Goal: Information Seeking & Learning: Learn about a topic

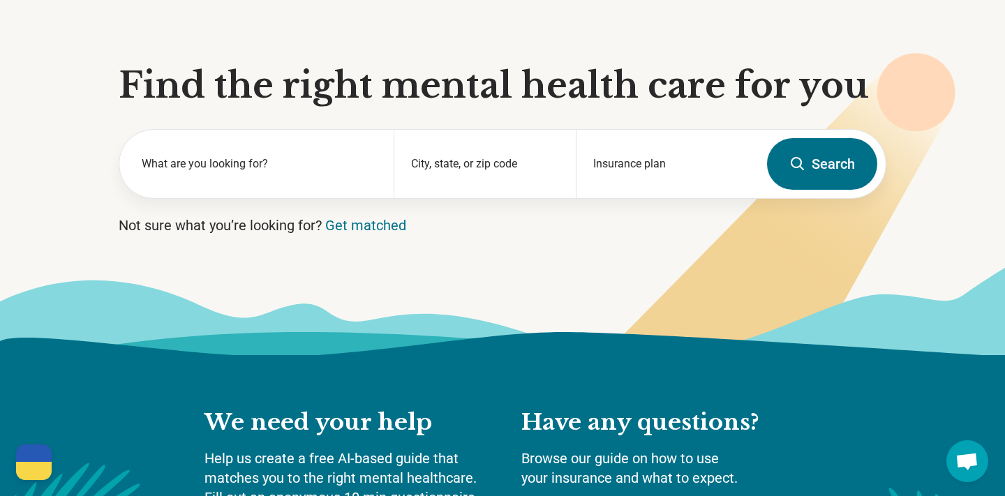
scroll to position [112, 0]
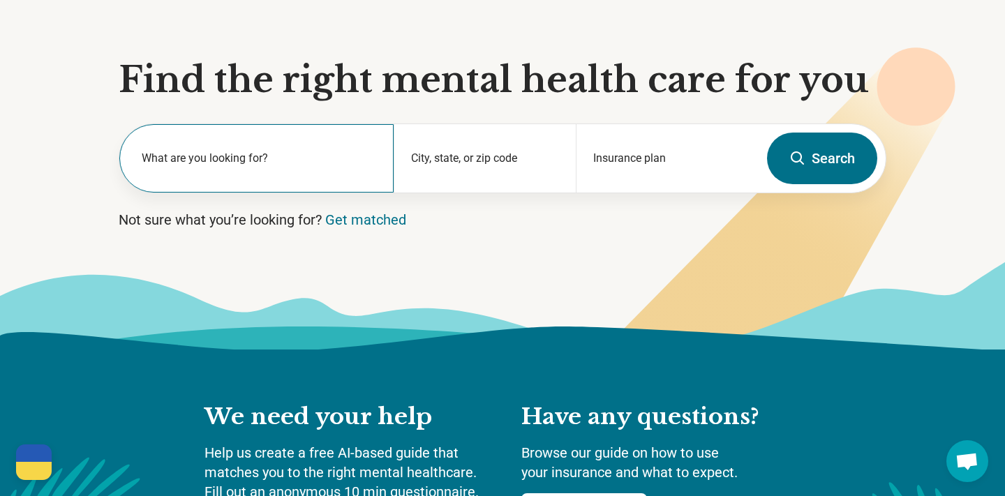
click at [320, 147] on div "What are you looking for?" at bounding box center [256, 158] width 274 height 68
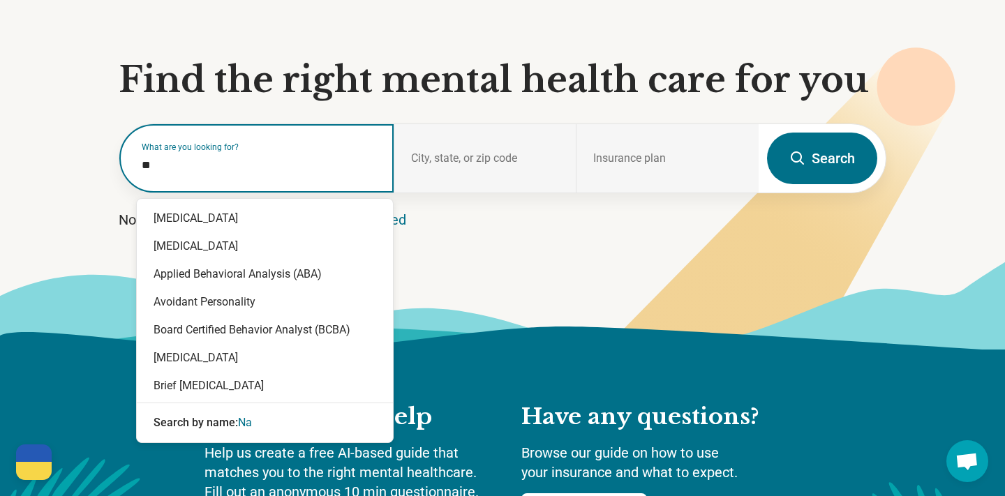
type input "***"
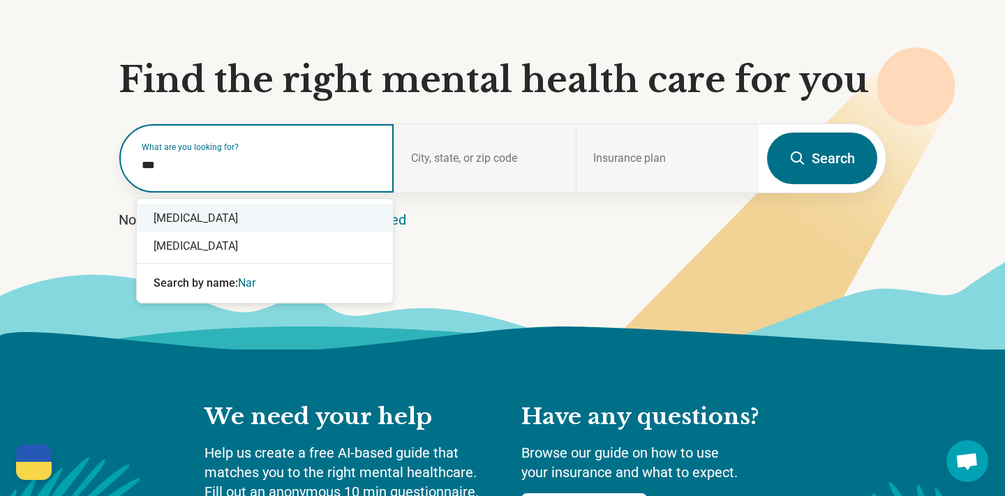
click at [238, 225] on div "Narcissistic Personality" at bounding box center [265, 218] width 256 height 28
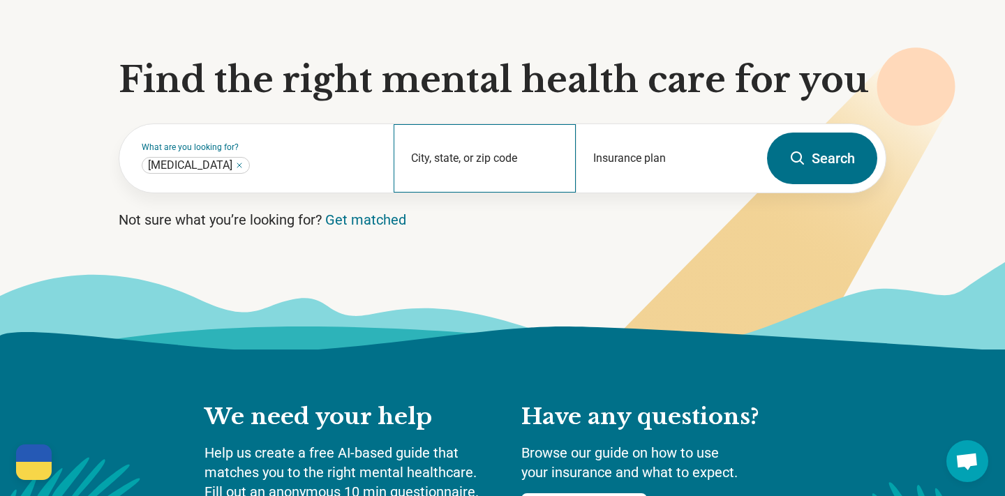
click at [409, 164] on div "City, state, or zip code" at bounding box center [484, 158] width 183 height 68
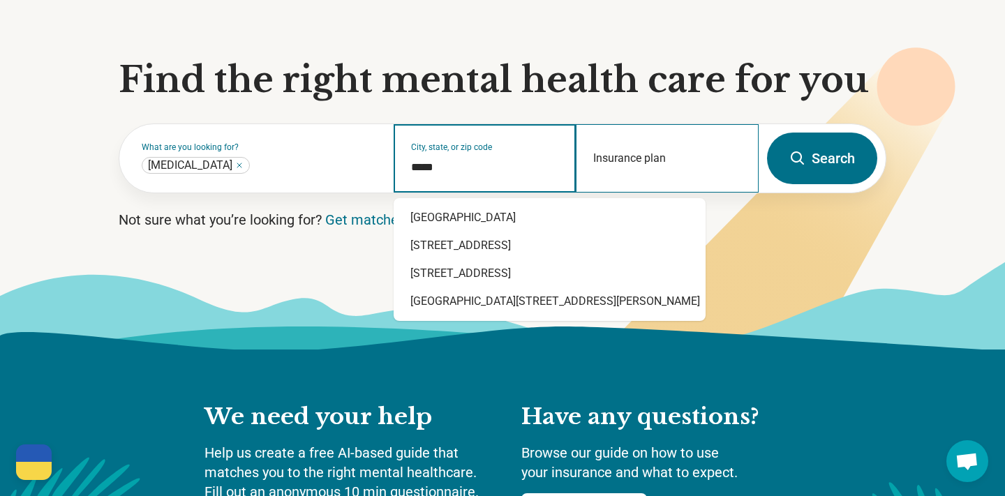
type input "*****"
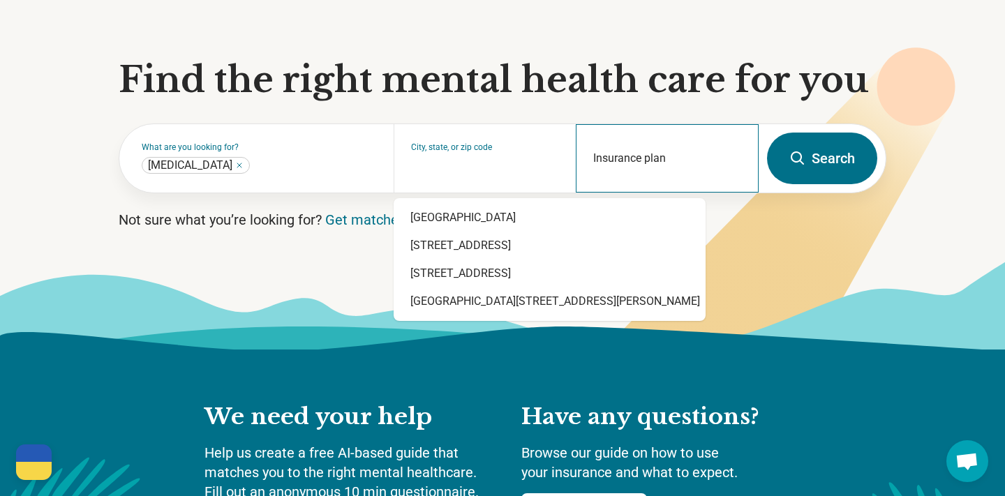
click at [629, 155] on div "Insurance plan" at bounding box center [667, 158] width 183 height 68
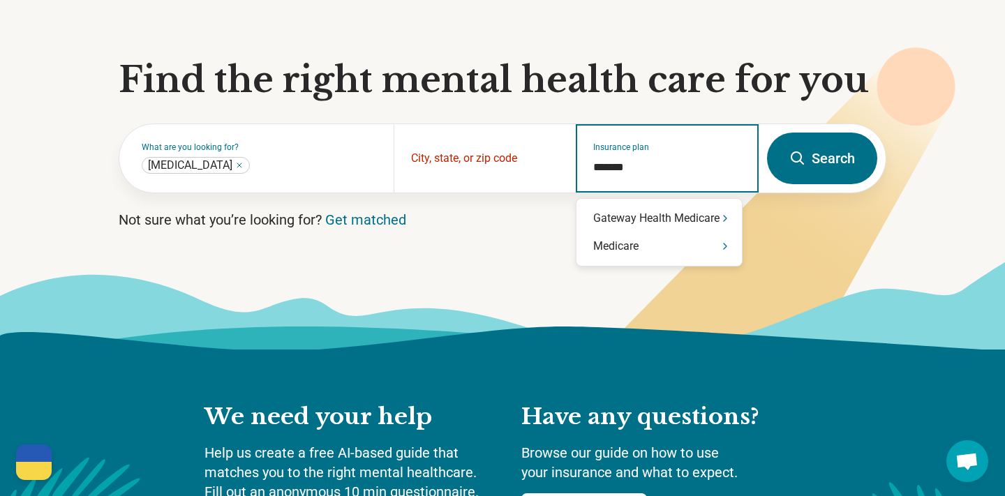
type input "********"
click at [610, 248] on div "Medicare" at bounding box center [658, 246] width 165 height 28
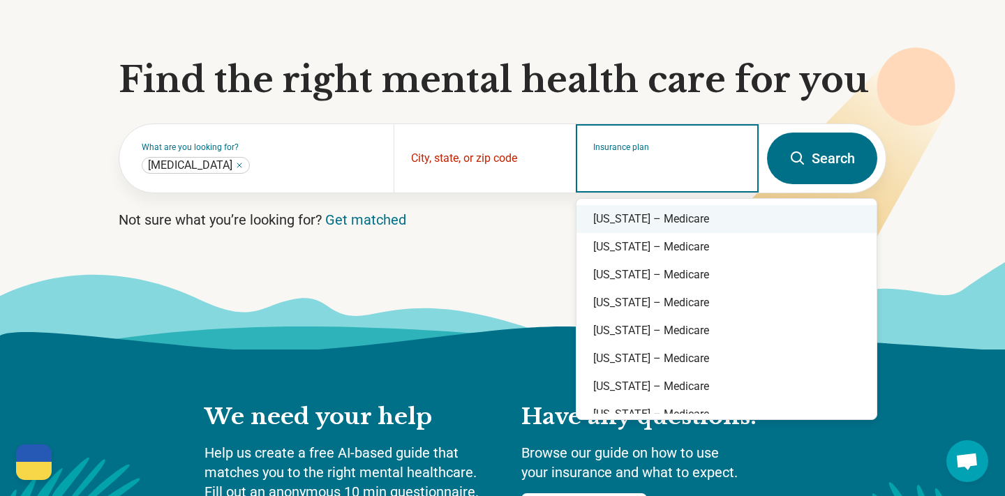
scroll to position [41, 0]
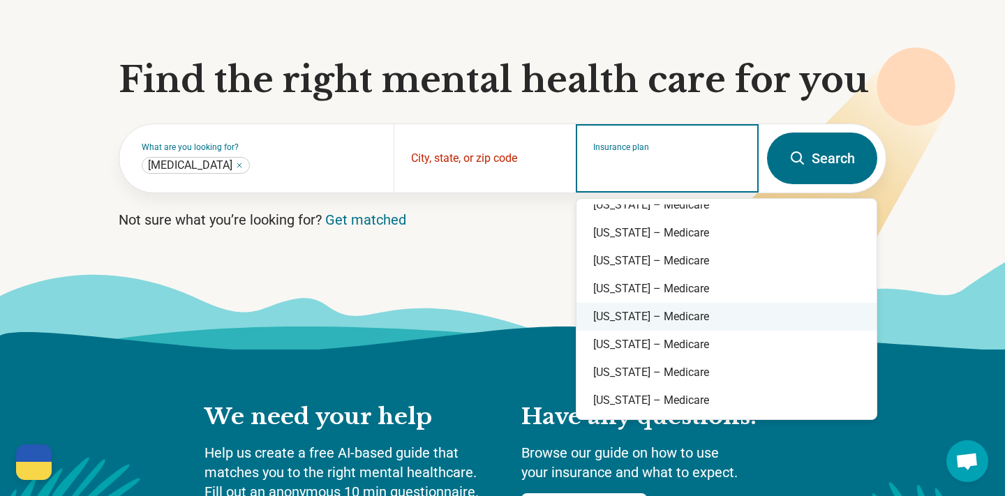
click at [625, 316] on div "California – Medicare" at bounding box center [726, 317] width 300 height 28
type input "**********"
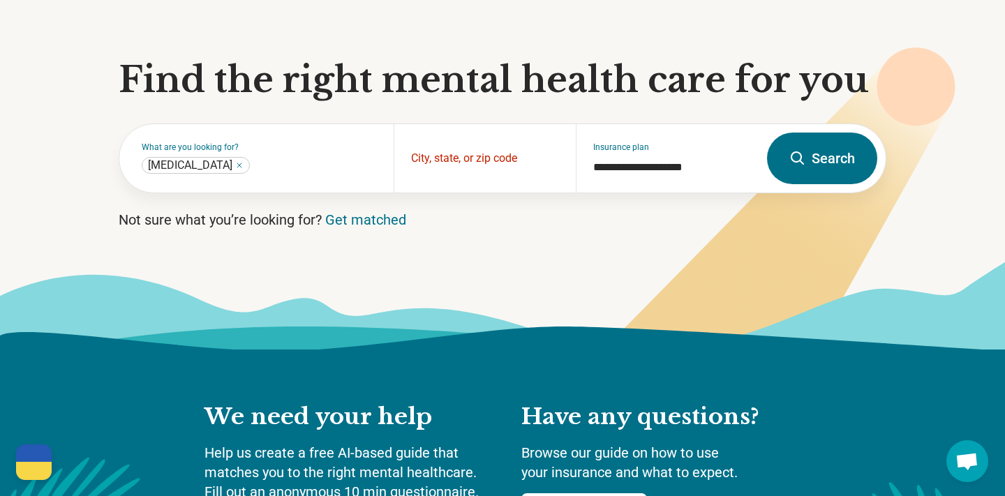
click at [814, 160] on button "Search" at bounding box center [822, 159] width 110 height 52
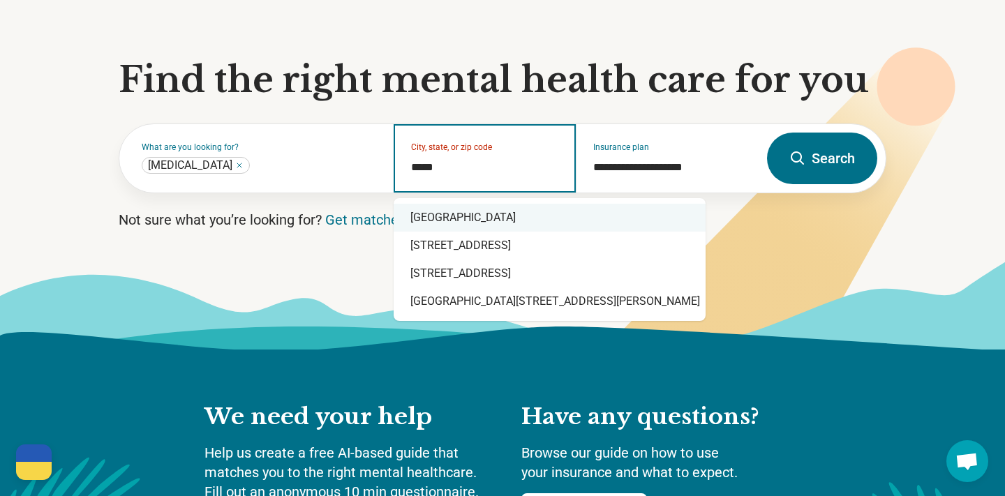
click at [539, 215] on div "Santa Barbara, CA 93117" at bounding box center [549, 218] width 312 height 28
type input "**********"
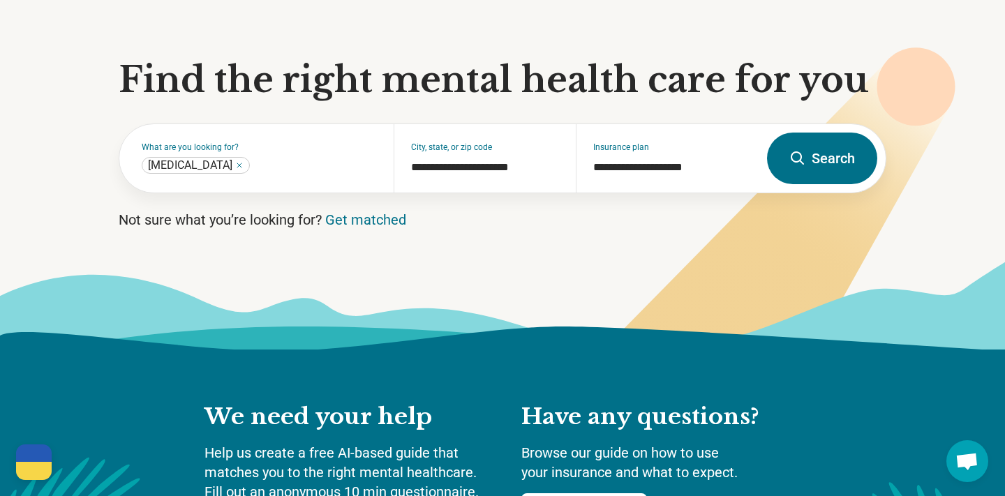
click at [539, 216] on p "Not sure what you’re looking for? Get matched" at bounding box center [502, 220] width 767 height 20
click at [824, 161] on button "Search" at bounding box center [822, 159] width 110 height 52
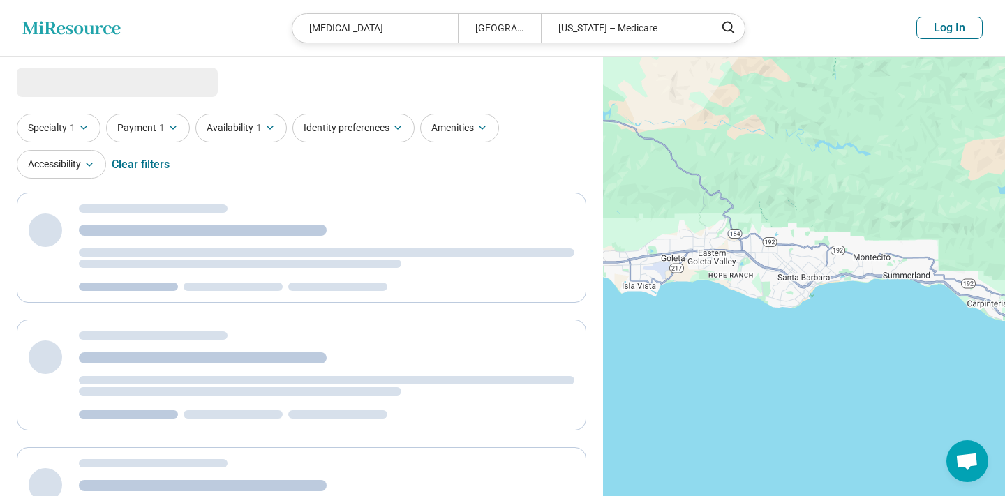
select select "***"
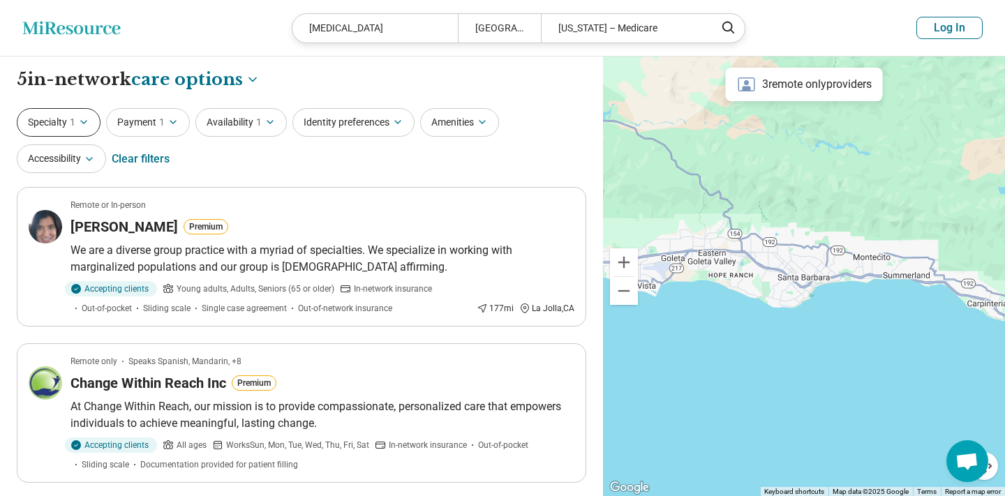
click at [78, 124] on icon "button" at bounding box center [83, 122] width 11 height 11
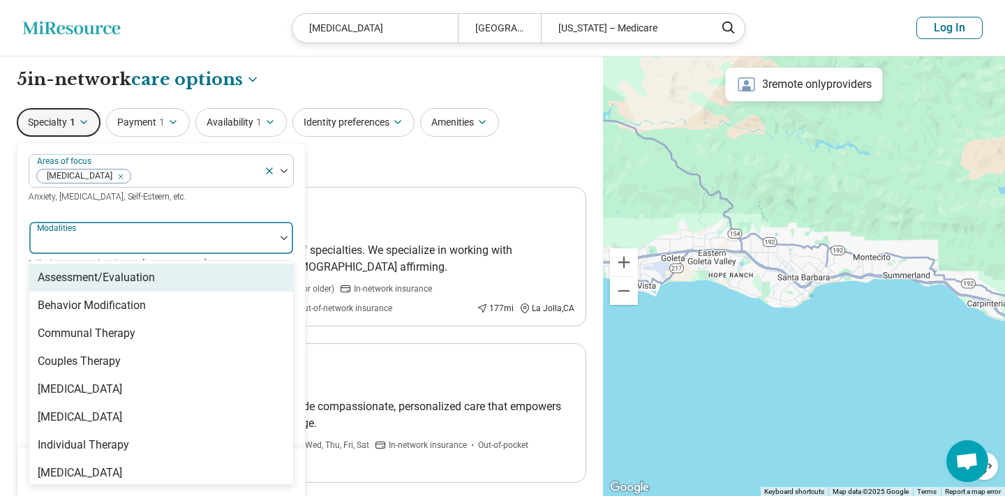
click at [144, 225] on div at bounding box center [152, 238] width 246 height 31
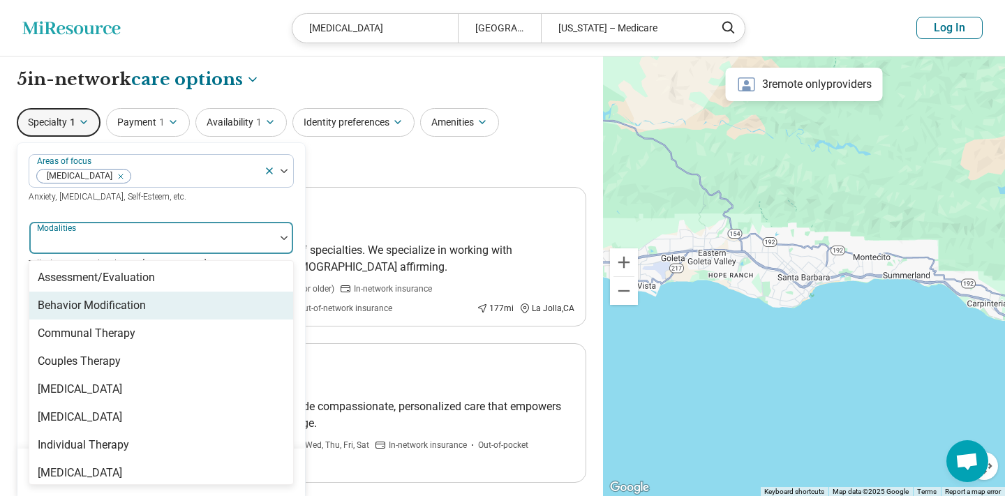
scroll to position [6, 0]
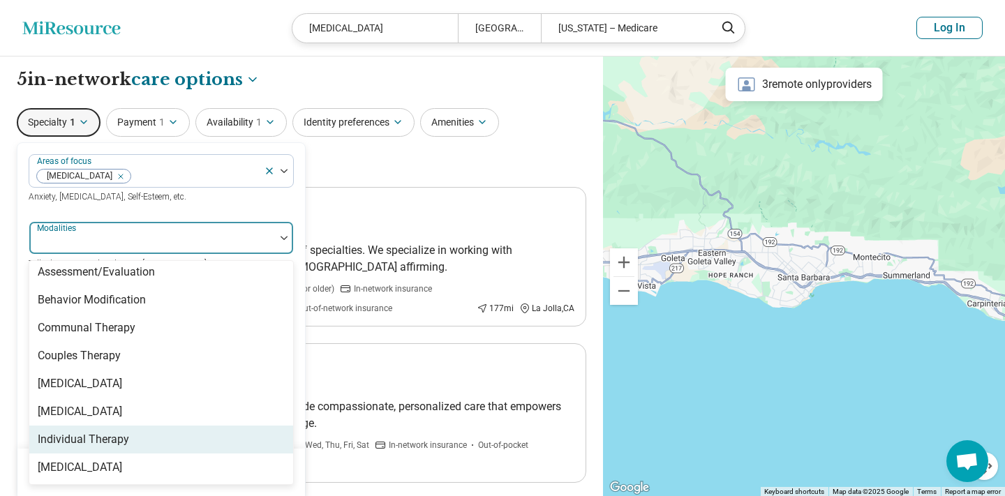
click at [126, 437] on div "Individual Therapy" at bounding box center [83, 439] width 91 height 17
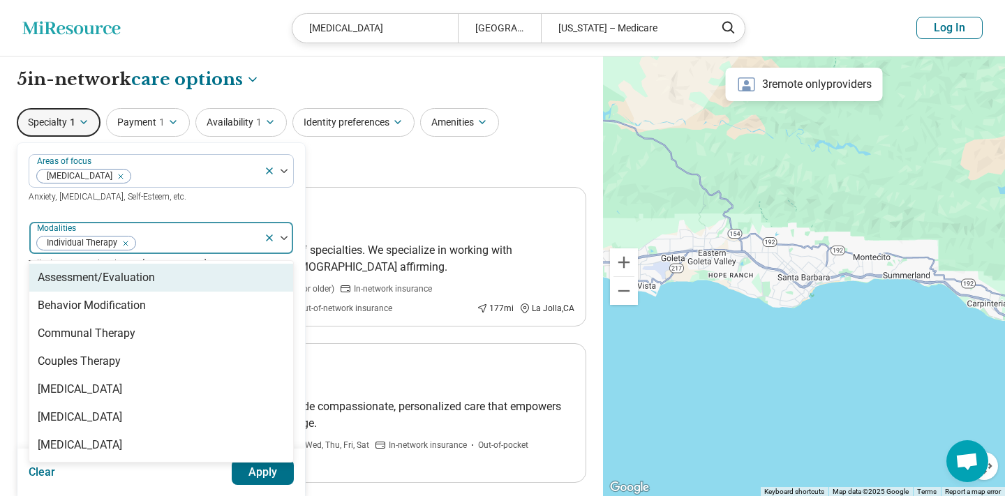
scroll to position [0, 0]
click at [283, 197] on div "Areas of focus Narcissistic Personality Anxiety, Depression, Self-Esteem, etc." at bounding box center [161, 179] width 265 height 50
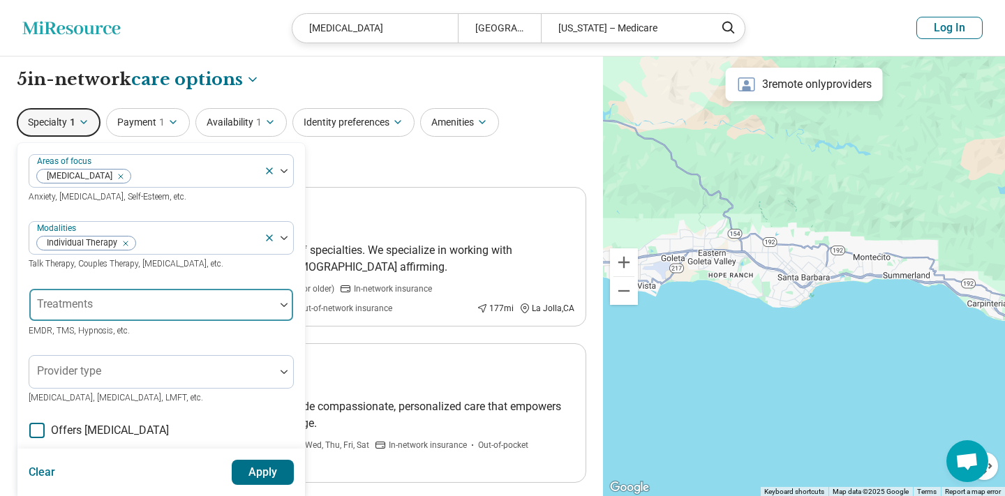
click at [190, 302] on div at bounding box center [152, 311] width 234 height 20
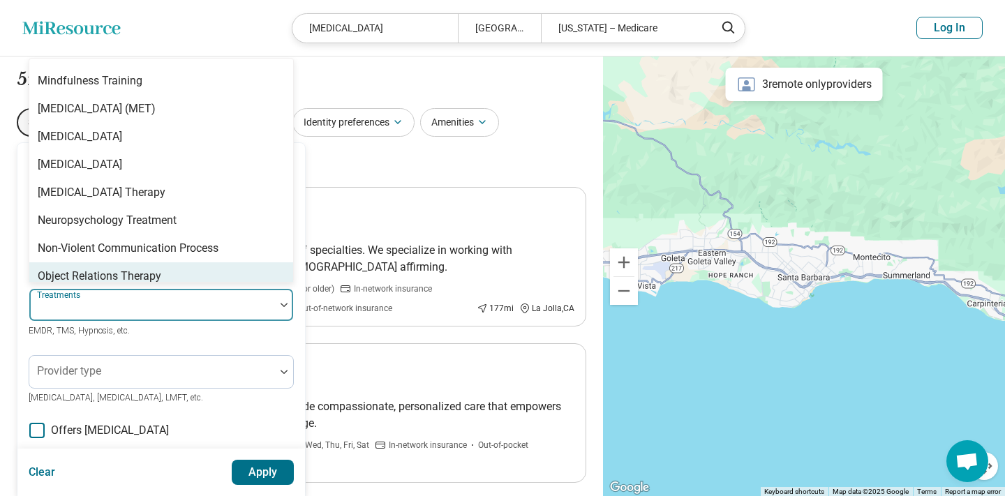
scroll to position [1908, 0]
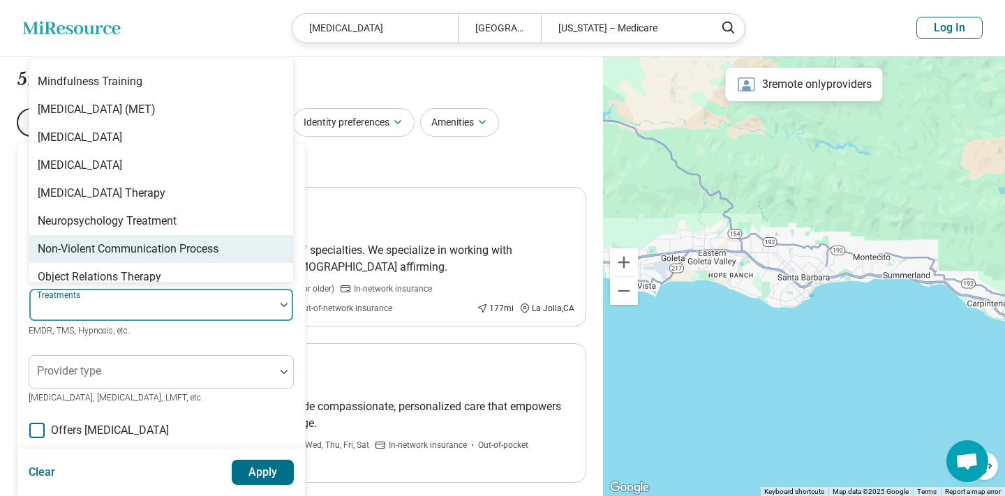
click at [20, 308] on div "Areas of focus Narcissistic Personality Anxiety, Depression, Self-Esteem, etc. …" at bounding box center [160, 427] width 287 height 568
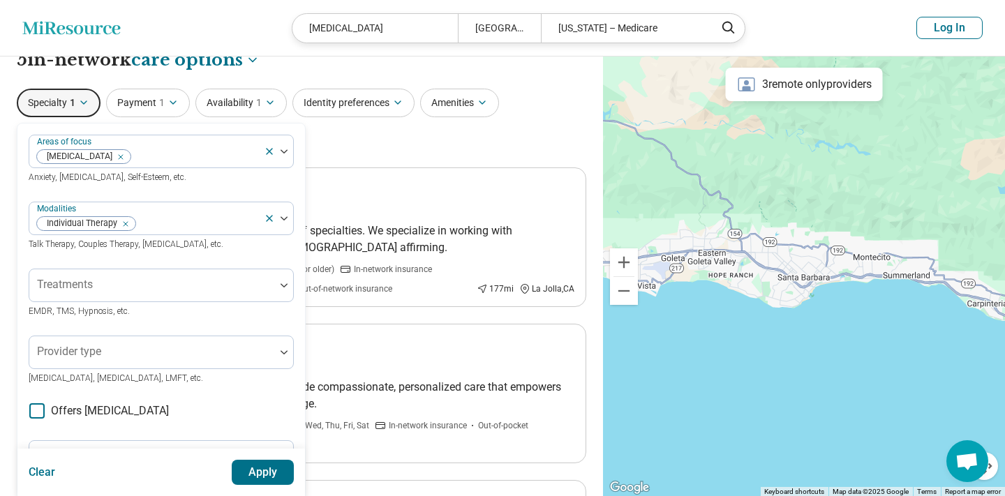
scroll to position [28, 0]
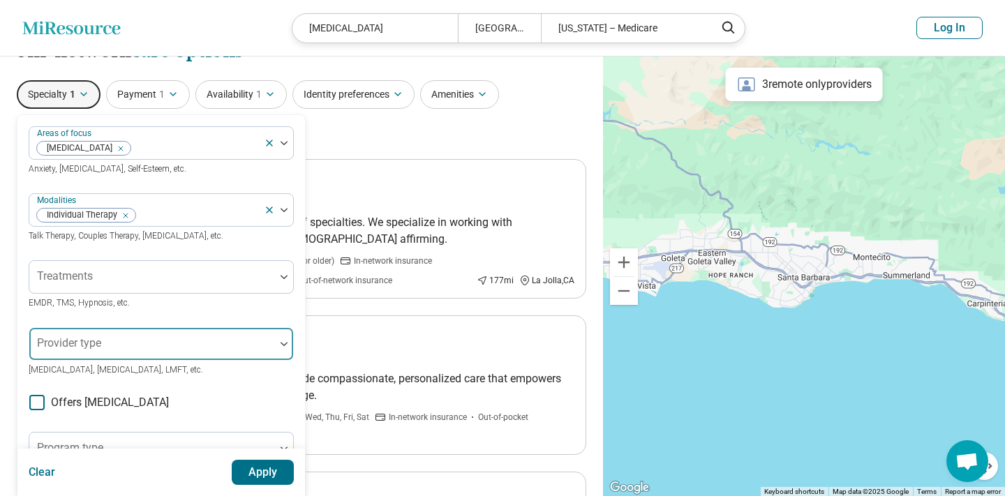
click at [41, 336] on div "Provider type" at bounding box center [161, 343] width 265 height 33
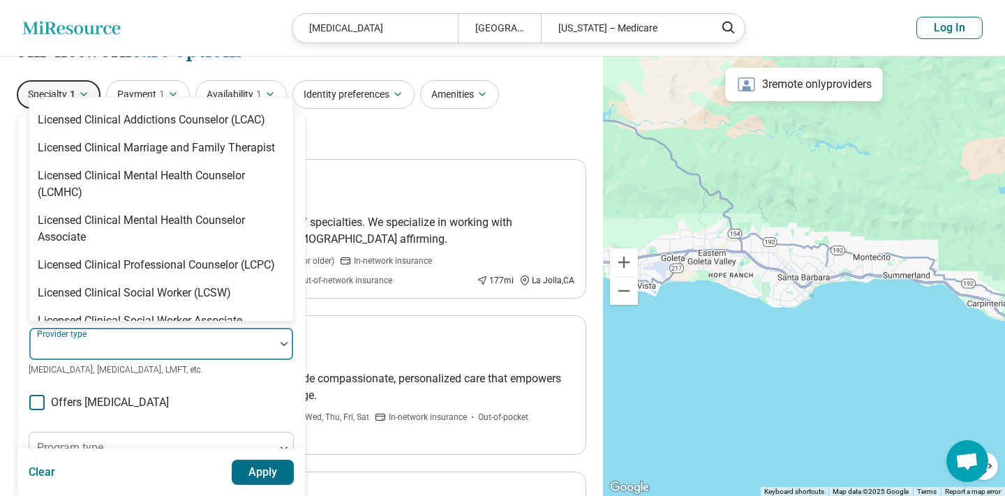
scroll to position [684, 0]
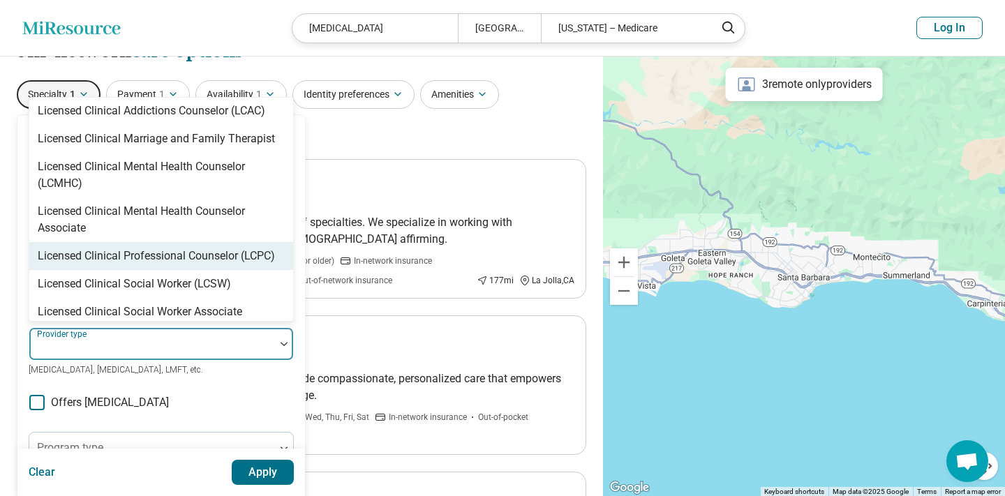
click at [8, 218] on div "**********" at bounding box center [301, 491] width 603 height 924
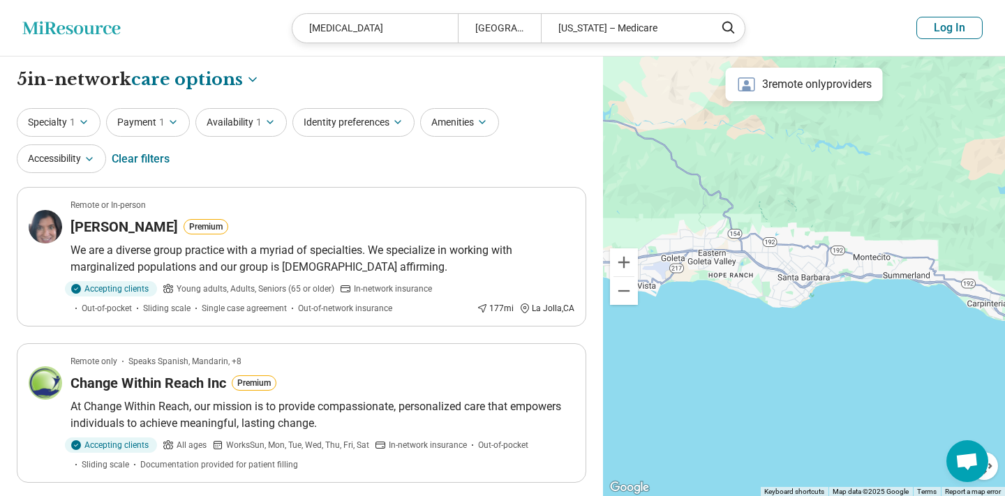
scroll to position [0, 0]
click at [273, 117] on icon "button" at bounding box center [269, 122] width 11 height 11
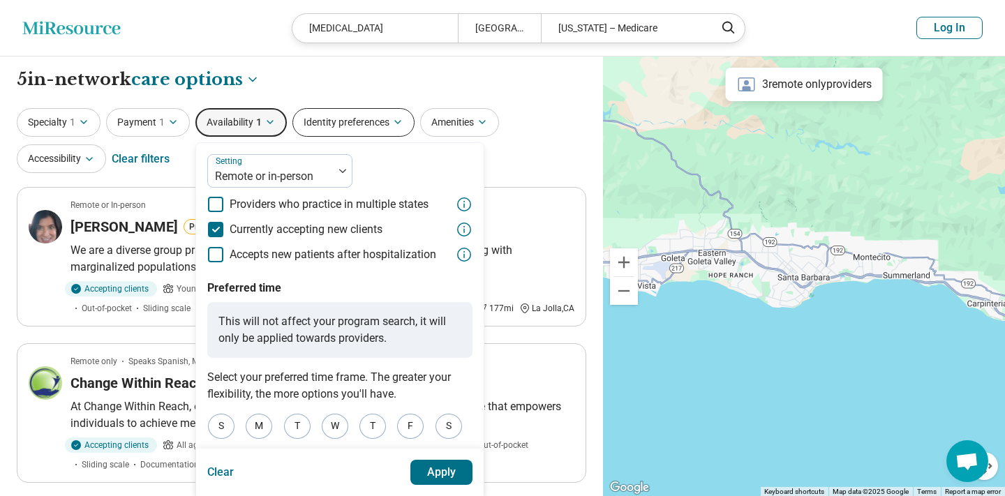
click at [371, 124] on button "Identity preferences" at bounding box center [353, 122] width 122 height 29
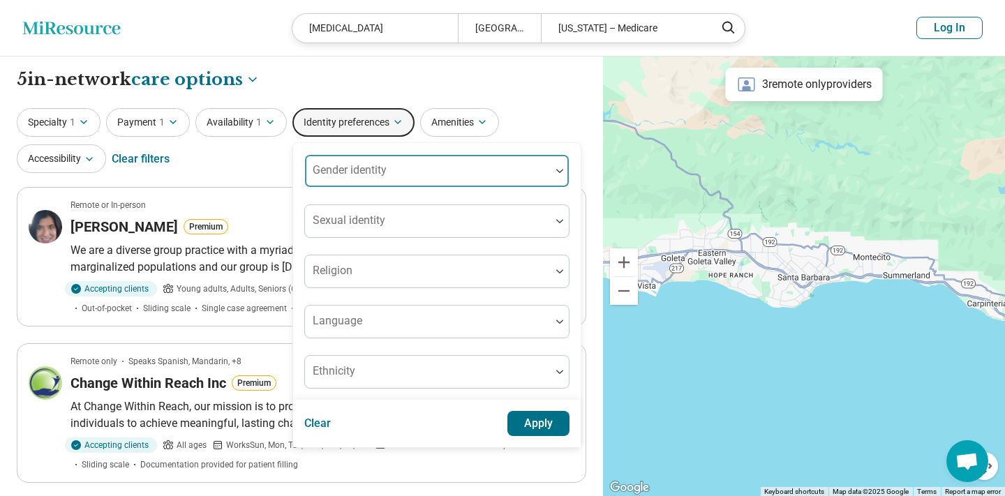
click at [368, 163] on label "Gender identity" at bounding box center [350, 169] width 74 height 13
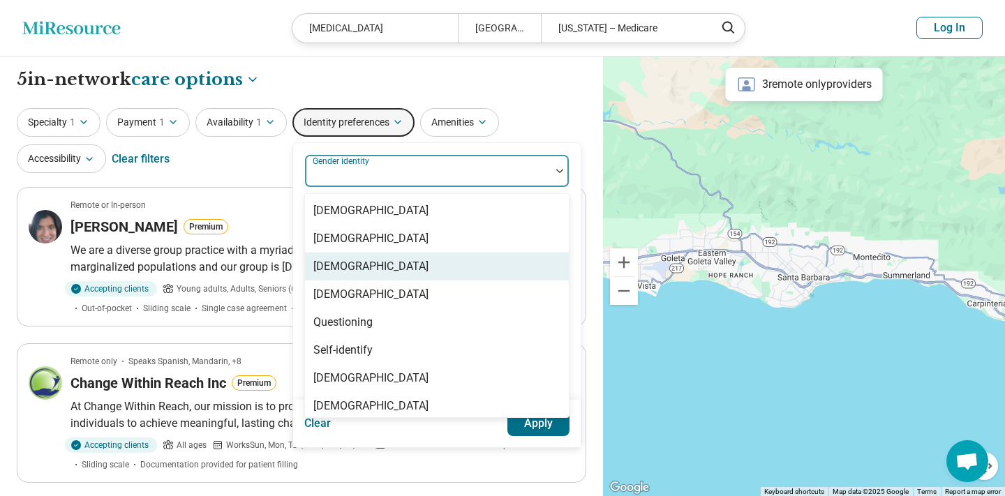
scroll to position [6, 0]
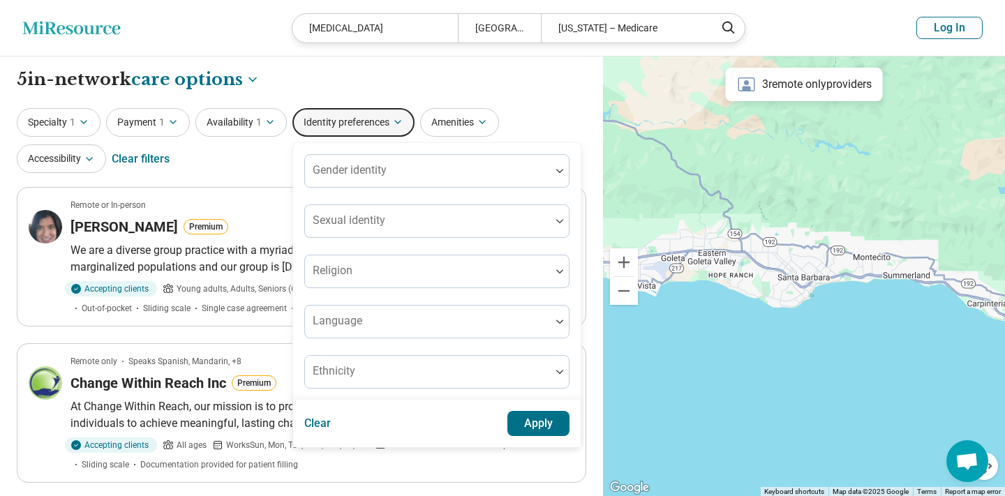
click at [293, 149] on div "Gender identity Sexual identity Religion Language Ethnicity" at bounding box center [436, 271] width 287 height 257
click at [90, 159] on icon "button" at bounding box center [90, 159] width 6 height 3
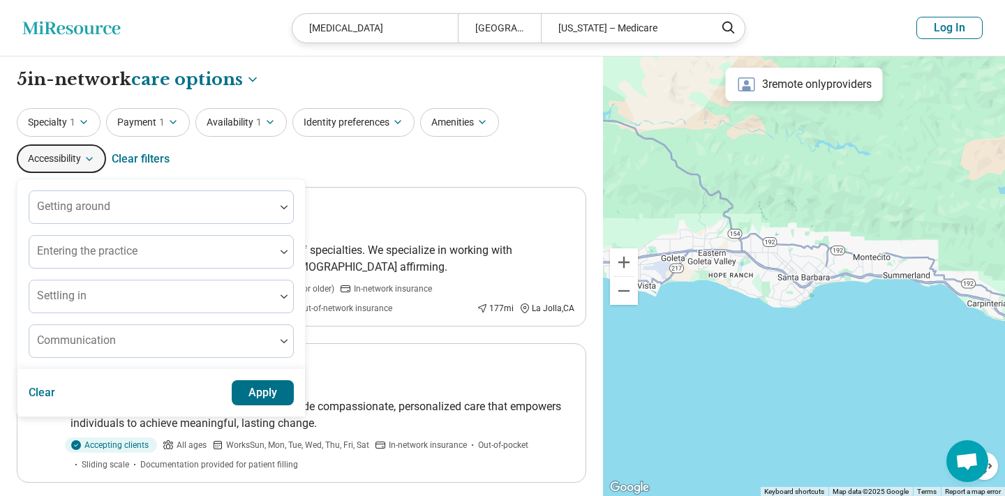
click at [90, 159] on icon "button" at bounding box center [90, 159] width 6 height 3
click at [243, 158] on div "Specialty 1 Payment 1 Availability 1 Identity preferences Amenities Accessibili…" at bounding box center [301, 142] width 569 height 68
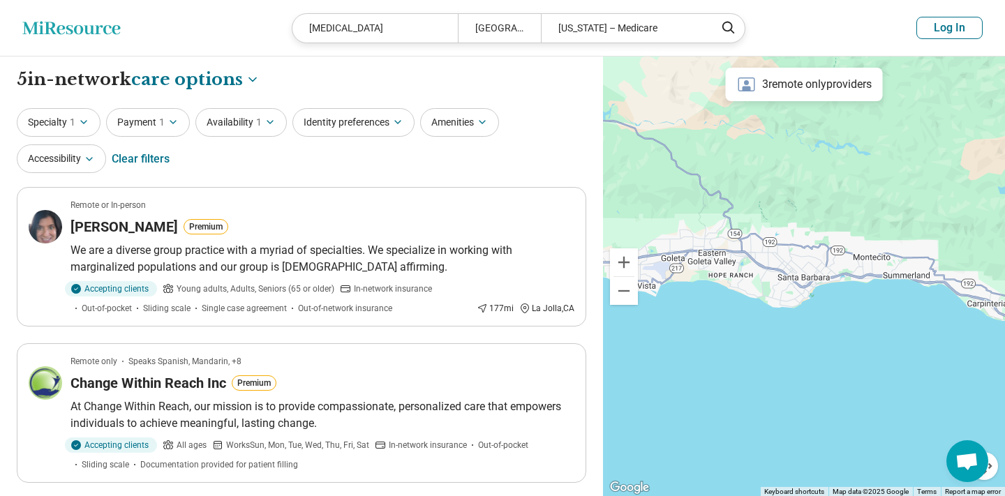
click at [148, 162] on div "Clear filters" at bounding box center [141, 158] width 58 height 33
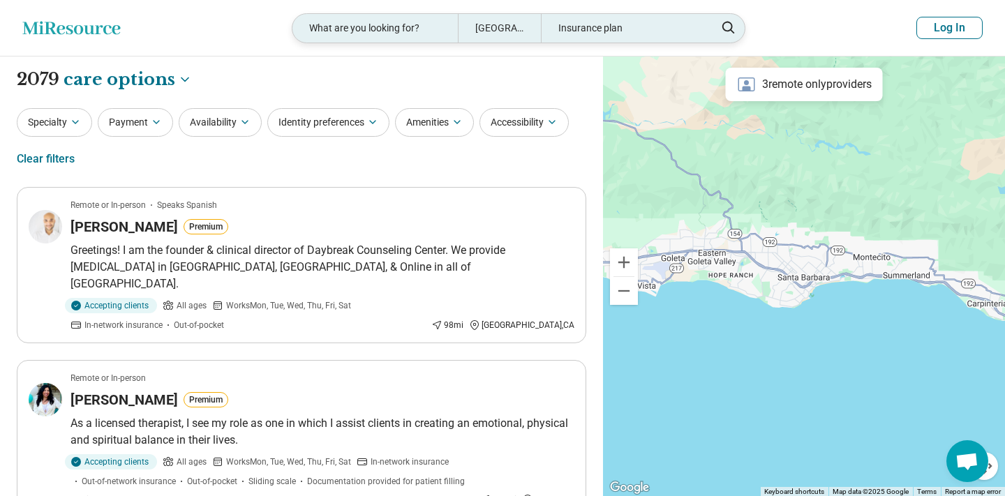
click at [412, 23] on div "What are you looking for?" at bounding box center [374, 28] width 165 height 29
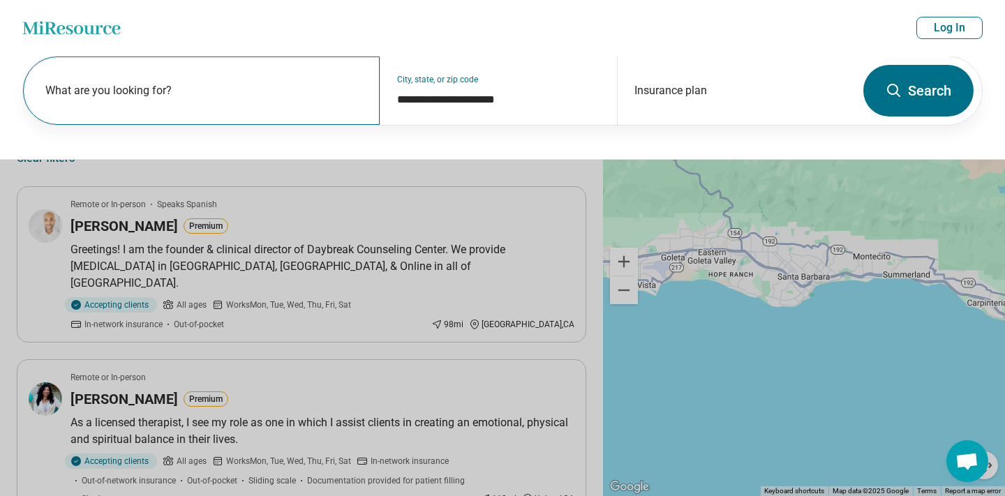
click at [331, 69] on div "What are you looking for?" at bounding box center [201, 91] width 357 height 68
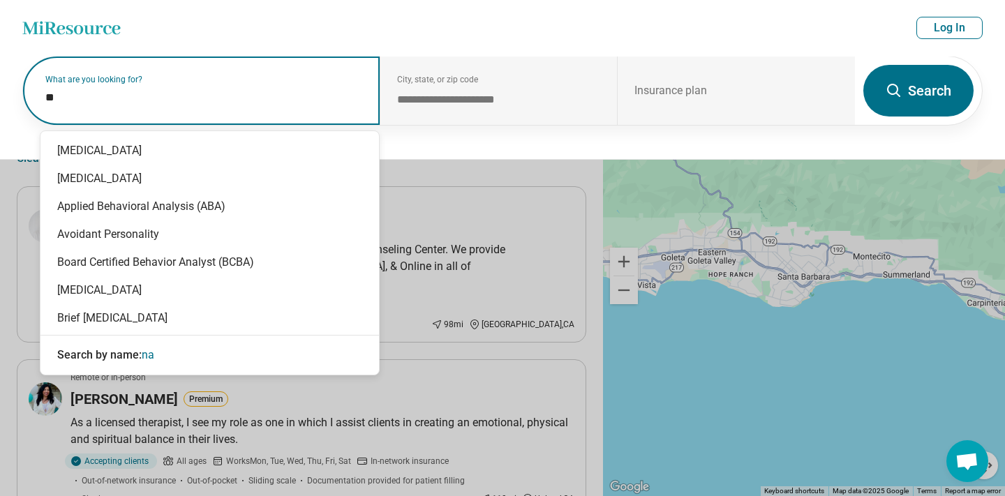
type input "***"
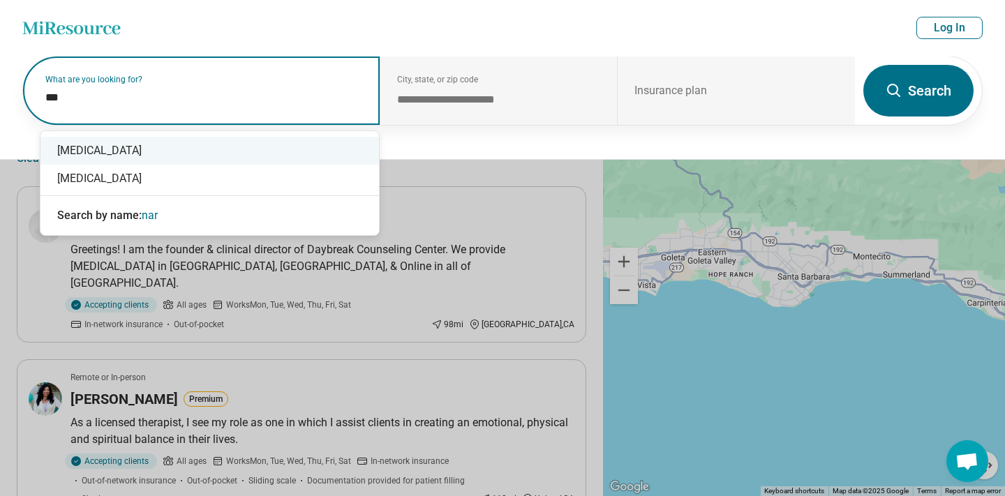
click at [130, 156] on div "Narcissistic Personality" at bounding box center [209, 151] width 338 height 28
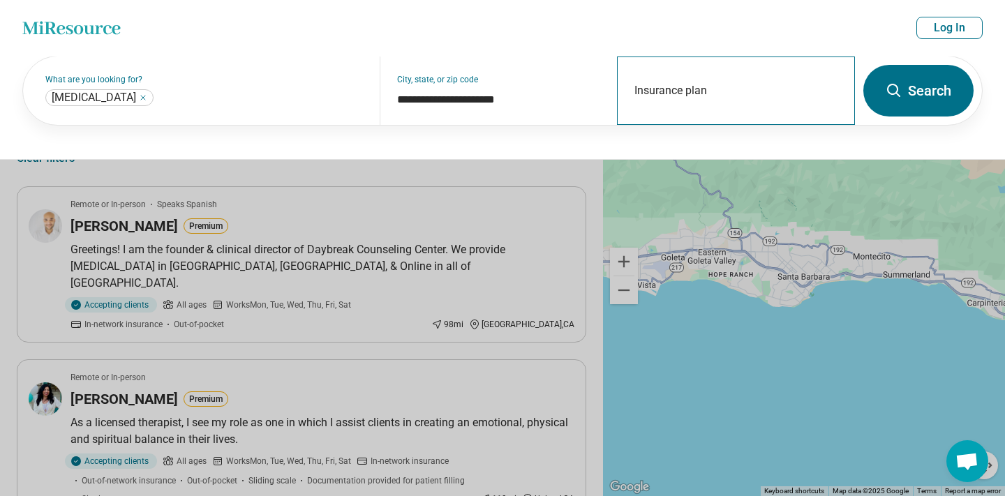
click at [763, 114] on div "Insurance plan" at bounding box center [736, 91] width 238 height 68
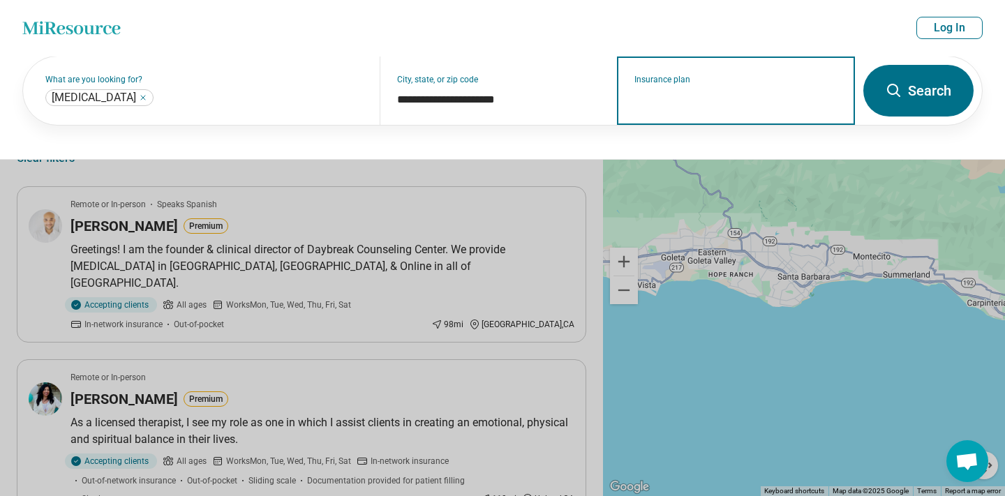
click at [735, 96] on input "Insurance plan" at bounding box center [736, 99] width 204 height 17
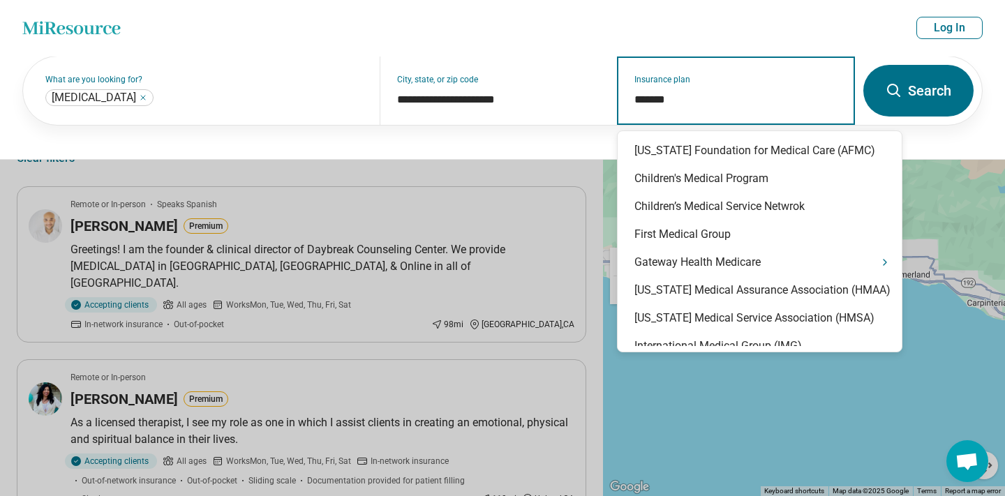
type input "********"
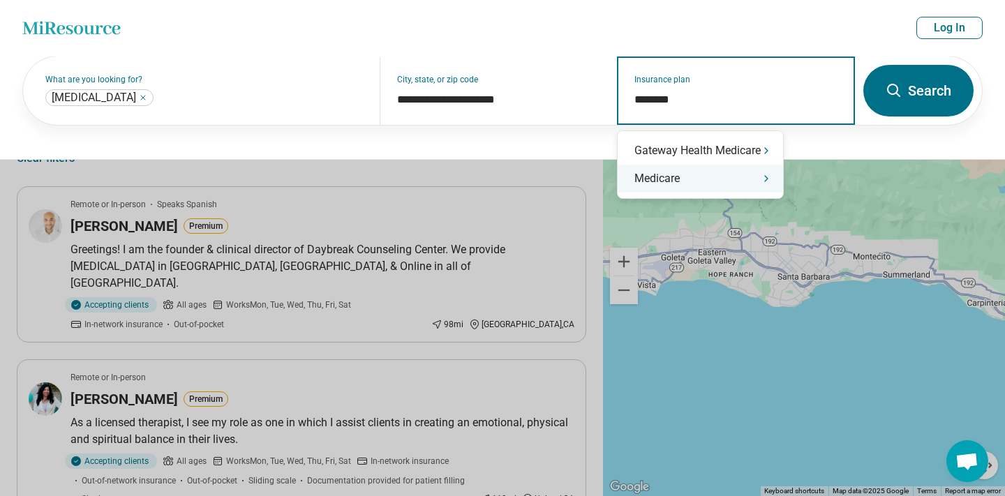
click at [689, 173] on div "Medicare" at bounding box center [699, 179] width 165 height 28
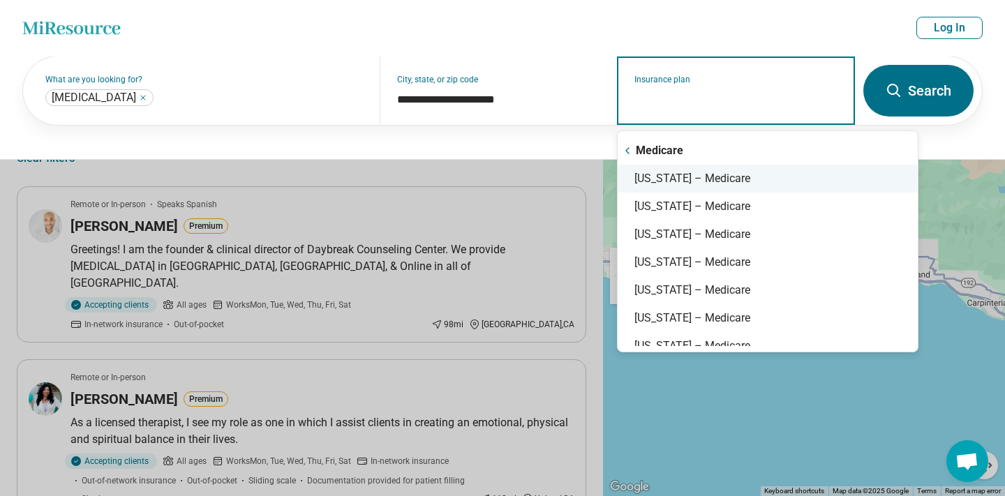
click at [695, 186] on div "California – Medicare" at bounding box center [767, 179] width 300 height 28
type input "**********"
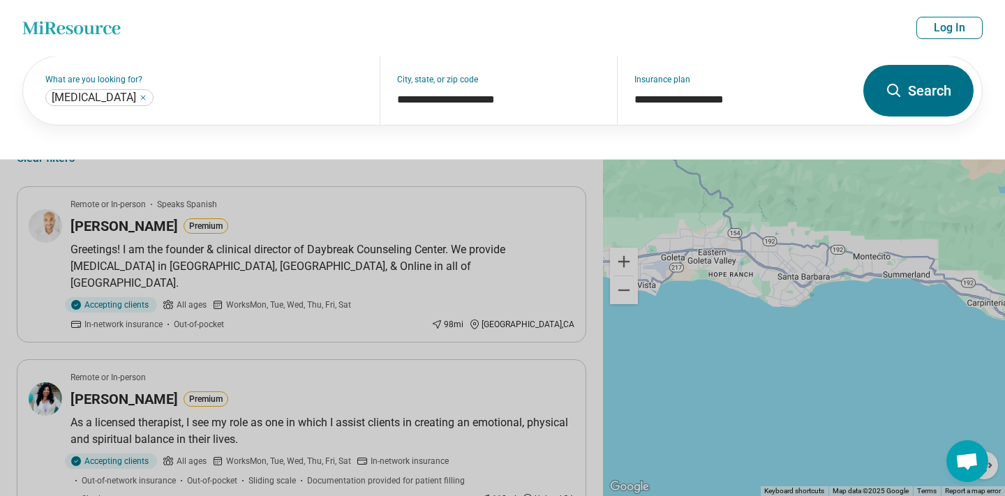
click at [899, 89] on icon at bounding box center [893, 90] width 17 height 17
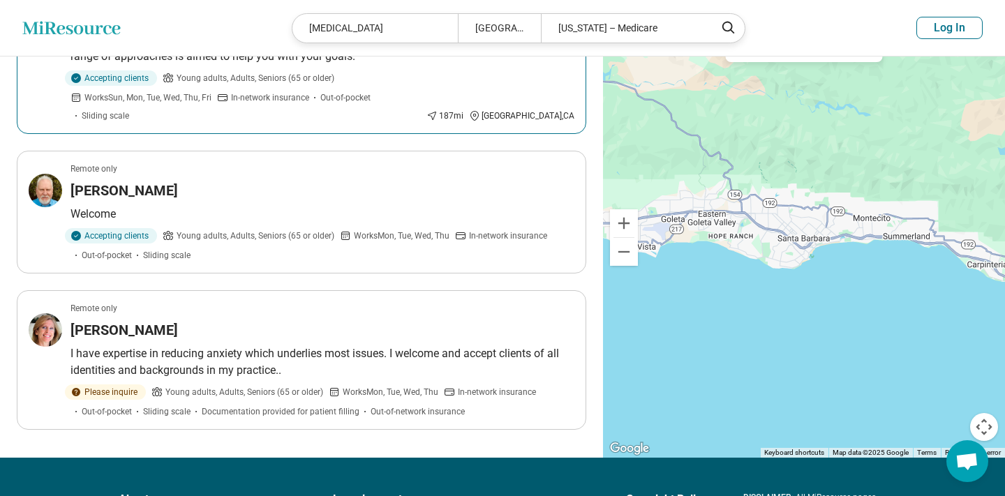
scroll to position [526, 0]
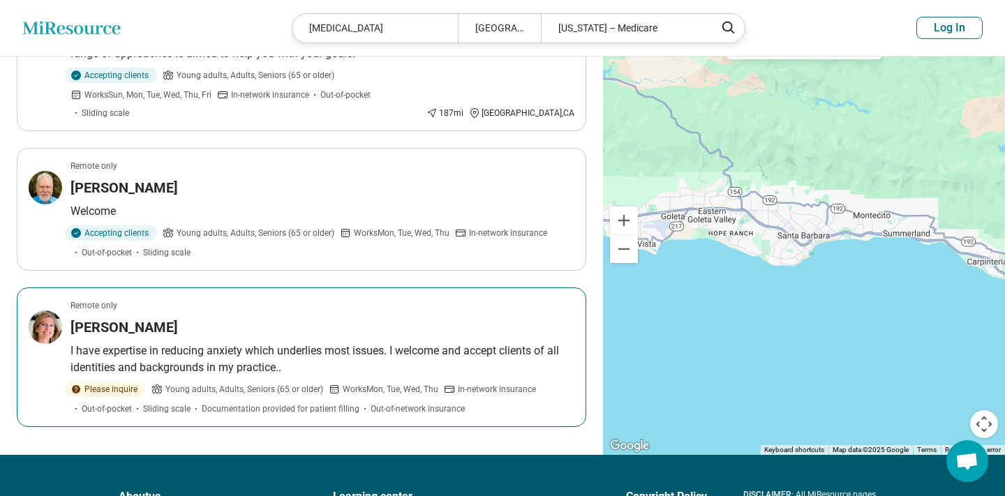
click at [165, 343] on p "I have expertise in reducing anxiety which underlies most issues. I welcome and…" at bounding box center [322, 359] width 504 height 33
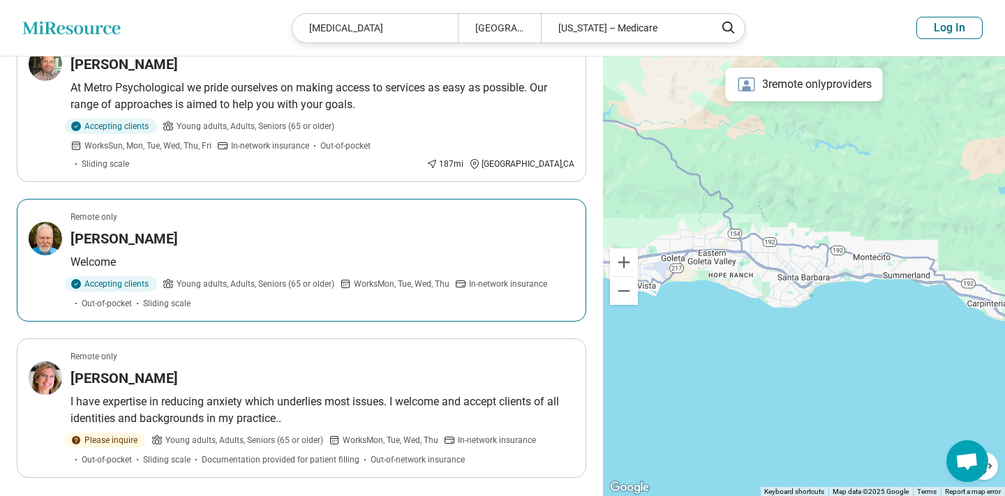
scroll to position [476, 0]
click at [161, 228] on h3 "Michael Maynard" at bounding box center [123, 238] width 107 height 20
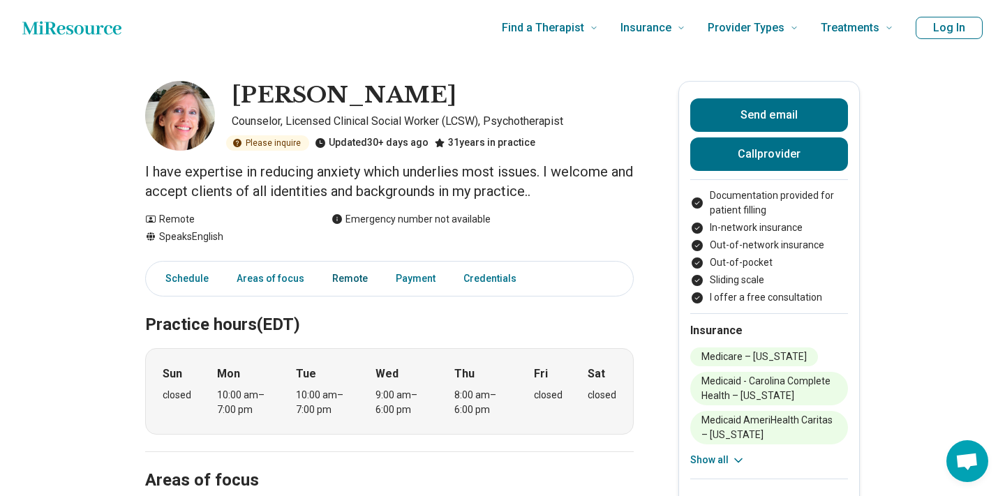
click at [345, 283] on link "Remote" at bounding box center [350, 278] width 52 height 29
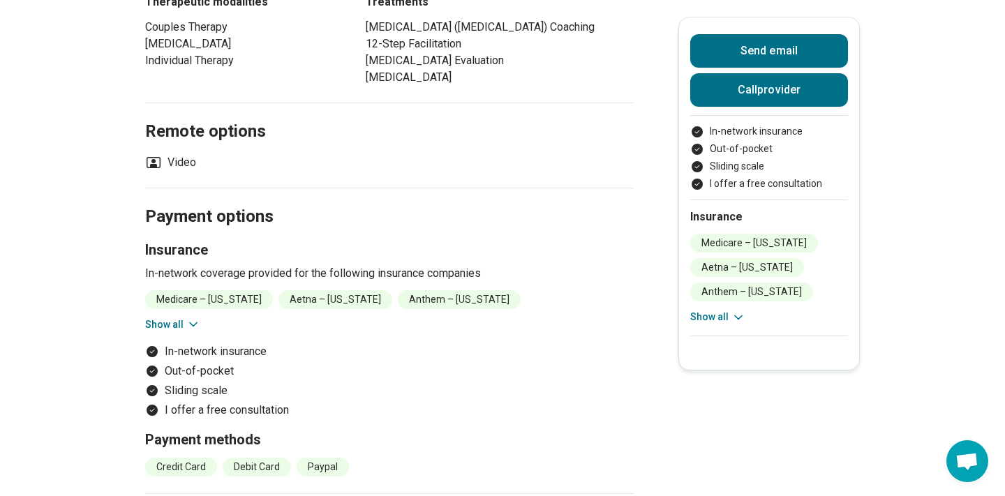
scroll to position [742, 0]
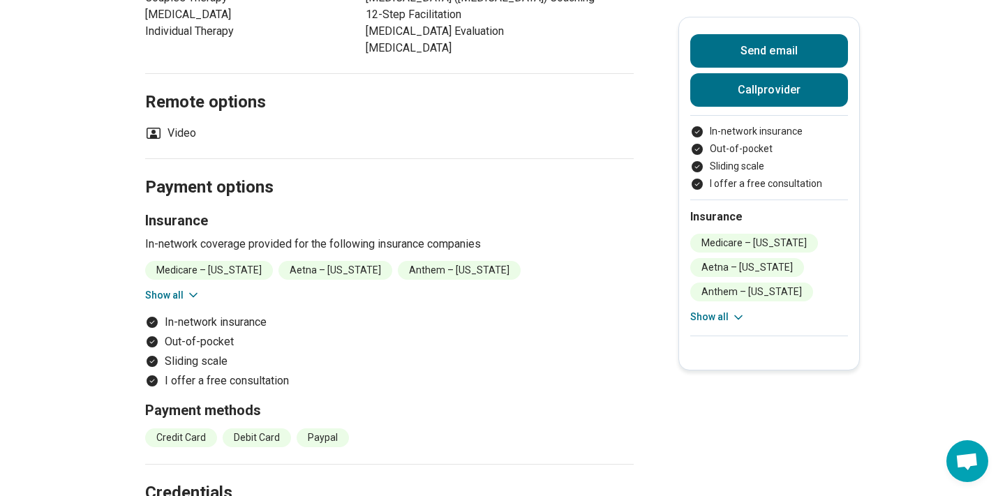
click at [243, 280] on li "Medicare – California" at bounding box center [209, 270] width 128 height 19
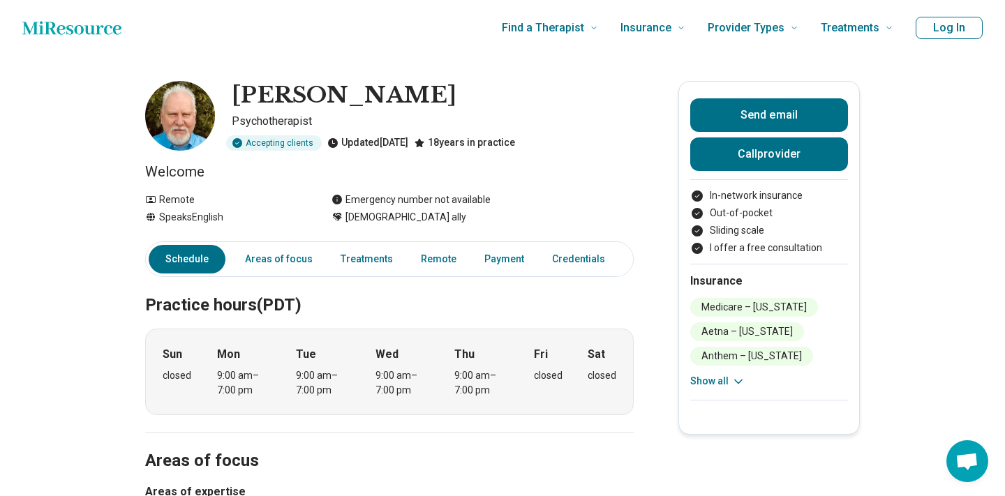
scroll to position [0, 0]
